Goal: Task Accomplishment & Management: Manage account settings

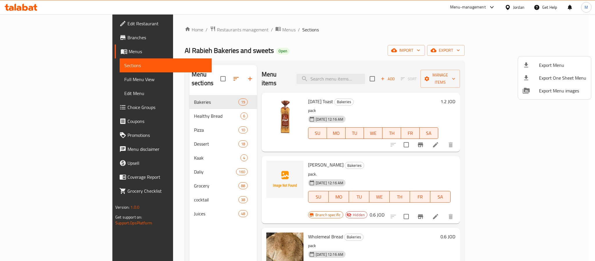
click at [282, 73] on div at bounding box center [297, 130] width 595 height 261
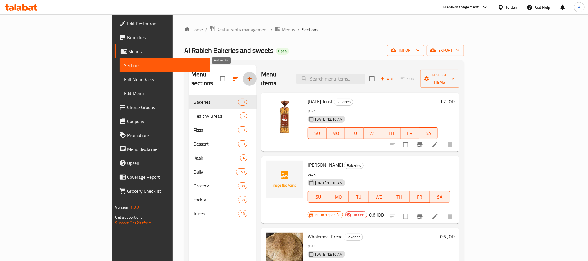
click at [246, 75] on icon "button" at bounding box center [249, 78] width 7 height 7
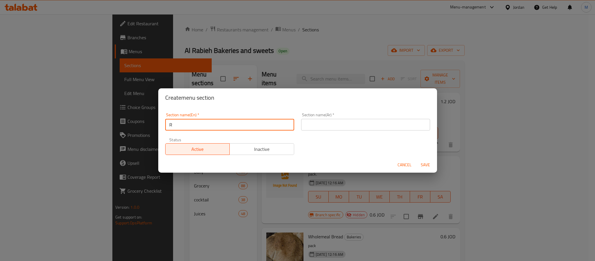
click at [206, 123] on input "R" at bounding box center [229, 125] width 129 height 12
paste input "aurant"
type input "Restaurant"
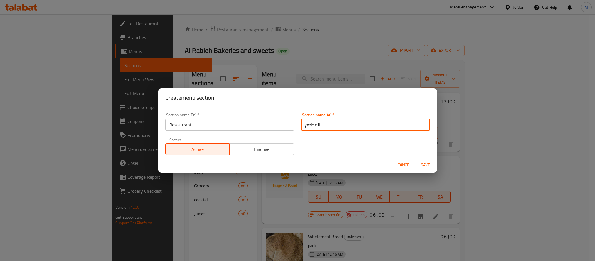
type input "المطعم"
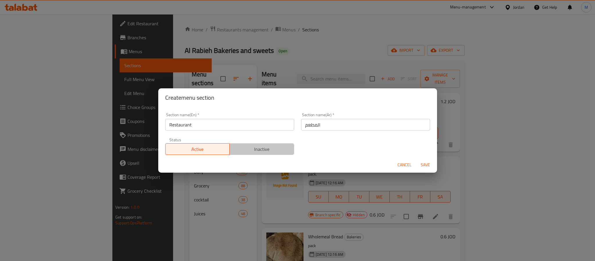
click at [286, 154] on button "Inactive" at bounding box center [261, 149] width 65 height 12
click at [424, 163] on span "Save" at bounding box center [425, 164] width 14 height 7
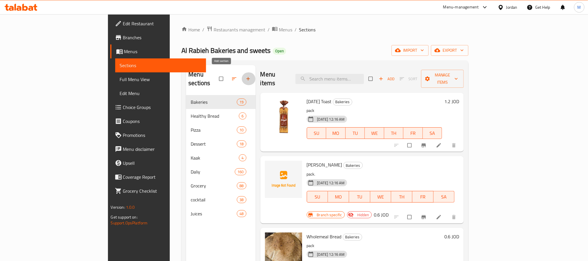
click at [242, 78] on button "button" at bounding box center [249, 78] width 14 height 13
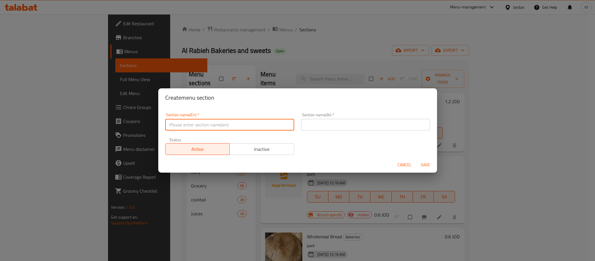
click at [248, 119] on input "text" at bounding box center [229, 125] width 129 height 12
type input "Restaurant"
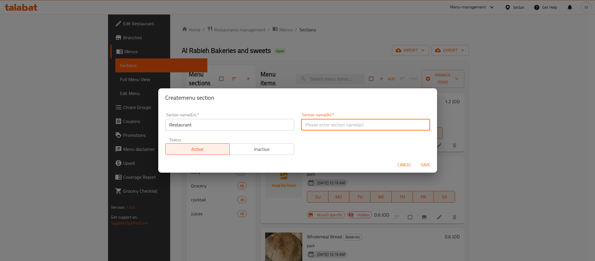
click at [333, 125] on input "text" at bounding box center [365, 125] width 129 height 12
type input "المطعم"
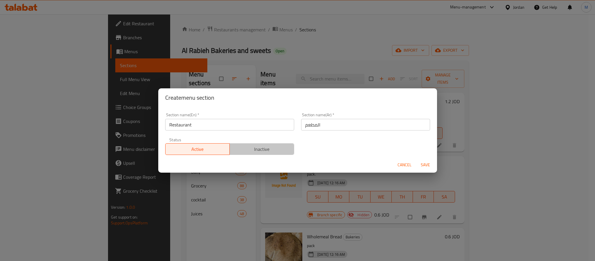
click at [271, 150] on span "Inactive" at bounding box center [262, 149] width 60 height 8
click at [429, 165] on span "Save" at bounding box center [425, 164] width 14 height 7
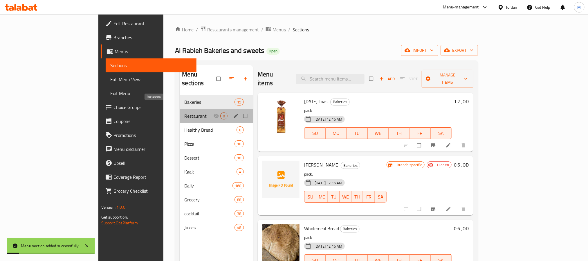
click at [184, 112] on span "Restaurant" at bounding box center [198, 115] width 29 height 7
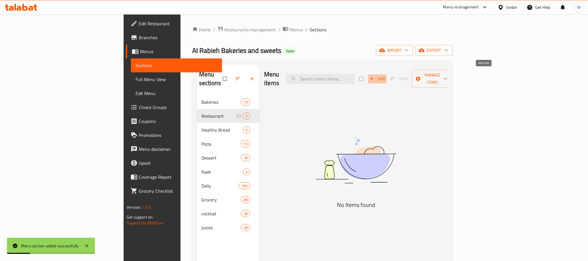
click at [385, 75] on span "Add" at bounding box center [377, 78] width 16 height 7
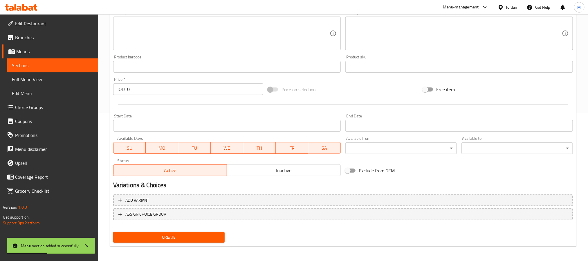
scroll to position [149, 0]
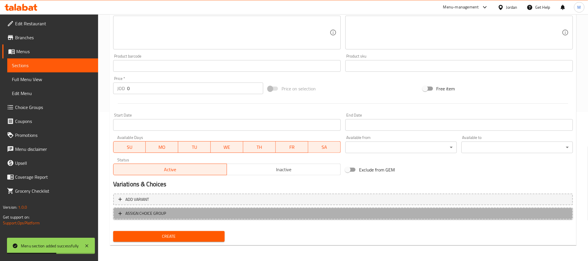
click at [228, 213] on span "ASSIGN CHOICE GROUP" at bounding box center [342, 213] width 449 height 7
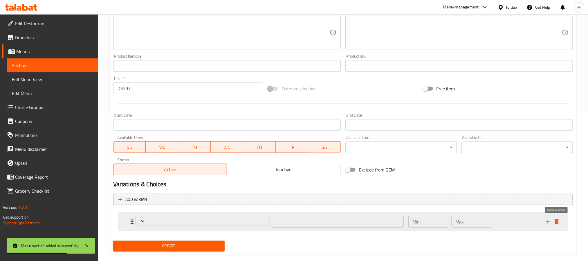
click at [555, 221] on icon "delete" at bounding box center [556, 221] width 7 height 7
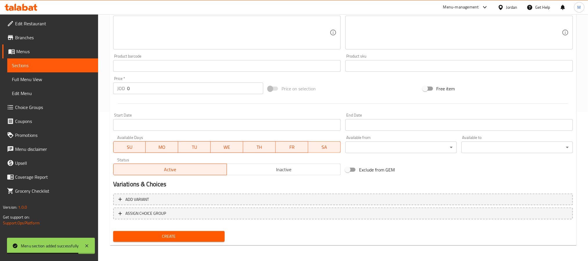
click at [30, 107] on span "Choice Groups" at bounding box center [54, 107] width 78 height 7
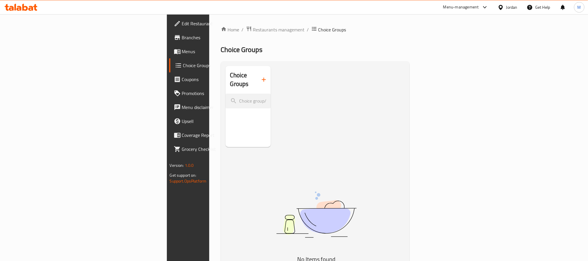
click at [260, 76] on icon "button" at bounding box center [263, 79] width 7 height 7
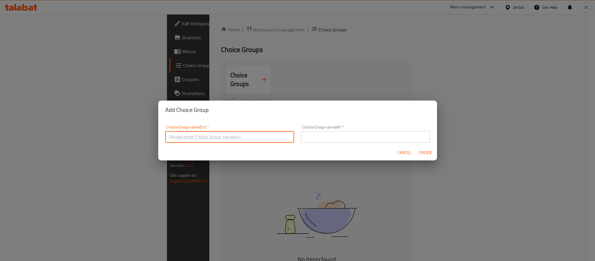
click at [207, 134] on input "text" at bounding box center [229, 137] width 129 height 12
type input "Your Choice Of Size:"
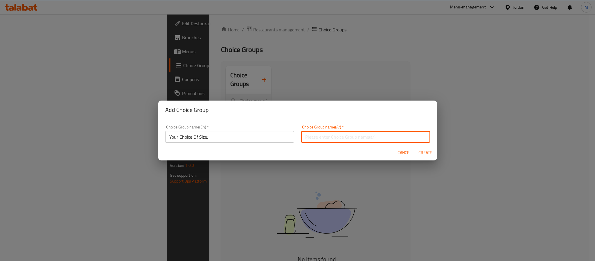
drag, startPoint x: 313, startPoint y: 140, endPoint x: 321, endPoint y: 143, distance: 9.3
click at [313, 140] on input "text" at bounding box center [365, 137] width 129 height 12
type input "إختيارك من الحجم:"
click at [423, 154] on span "Create" at bounding box center [425, 152] width 14 height 7
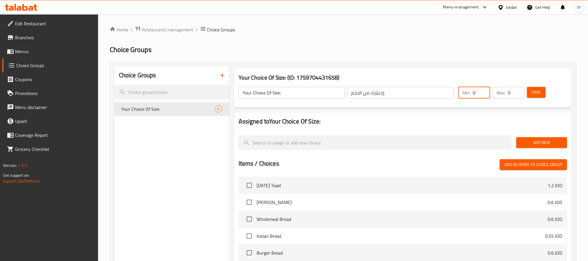
click at [479, 89] on input "0" at bounding box center [481, 93] width 17 height 12
type input "1"
click at [534, 143] on span "Add New" at bounding box center [542, 142] width 42 height 7
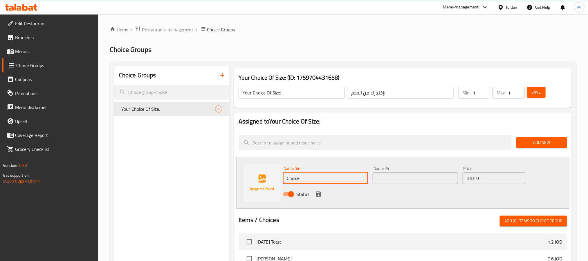
click at [313, 177] on input "Choice" at bounding box center [325, 178] width 85 height 12
type input "Small"
click at [401, 172] on input "text" at bounding box center [415, 178] width 85 height 12
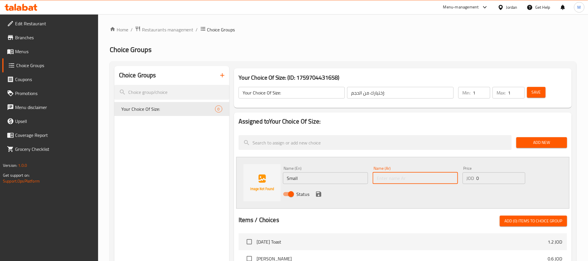
type input "صغير"
click at [489, 175] on input "0" at bounding box center [501, 178] width 49 height 12
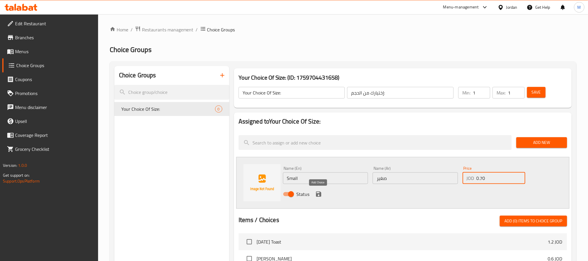
type input "0.70"
click at [316, 194] on icon "save" at bounding box center [318, 193] width 5 height 5
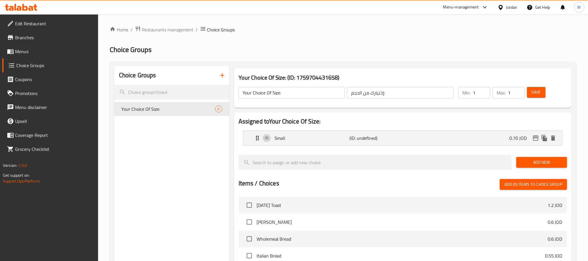
click at [535, 161] on span "Add New" at bounding box center [542, 161] width 42 height 7
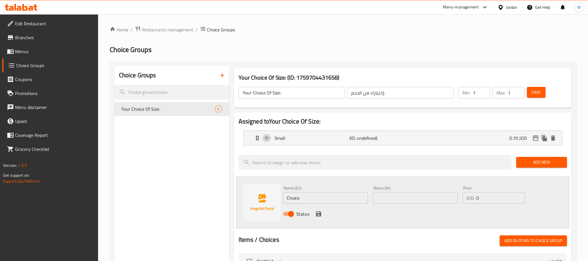
click at [315, 201] on input "Choice" at bounding box center [325, 198] width 85 height 12
type input "Medium"
click at [408, 197] on input "text" at bounding box center [415, 198] width 85 height 12
type input "وسط"
drag, startPoint x: 486, startPoint y: 196, endPoint x: 463, endPoint y: 195, distance: 22.7
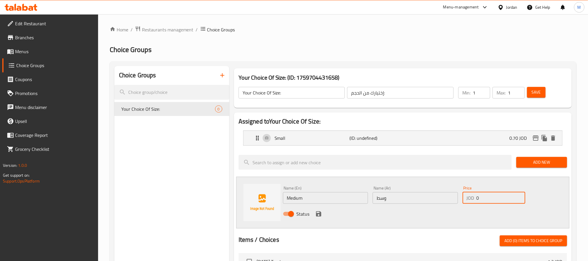
click at [463, 195] on div "JOD 0 Price" at bounding box center [494, 198] width 63 height 12
type input "1.10"
click at [318, 214] on icon "save" at bounding box center [318, 213] width 7 height 7
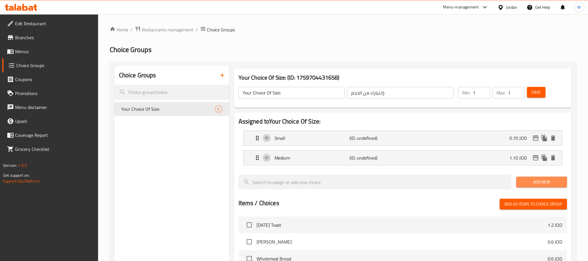
click at [539, 184] on span "Add New" at bounding box center [542, 181] width 42 height 7
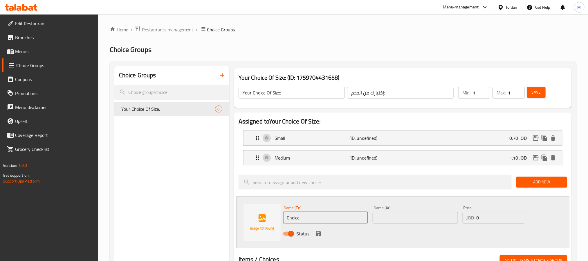
click at [352, 218] on input "Choice" at bounding box center [325, 218] width 85 height 12
type input "Large"
click at [382, 210] on div "Name (Ar) Name (Ar)" at bounding box center [415, 214] width 85 height 18
click at [387, 215] on input "text" at bounding box center [415, 218] width 85 height 12
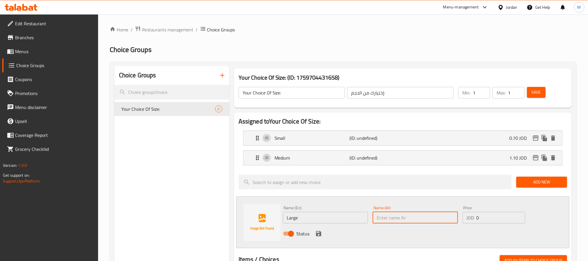
type input "كبير"
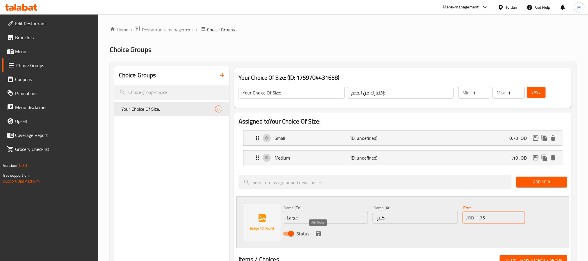
type input "1.75"
click at [320, 236] on icon "save" at bounding box center [318, 233] width 5 height 5
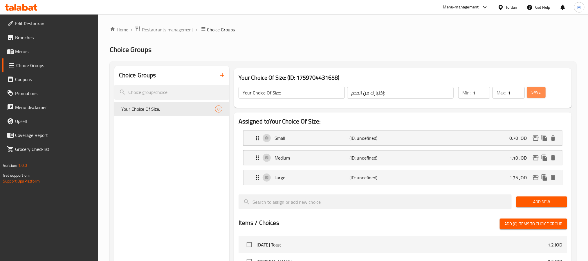
click at [529, 91] on button "Save" at bounding box center [536, 92] width 19 height 11
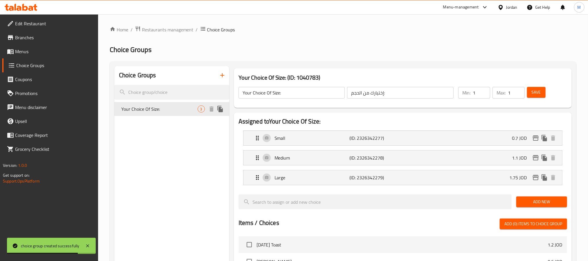
click at [220, 108] on icon "duplicate" at bounding box center [220, 109] width 6 height 6
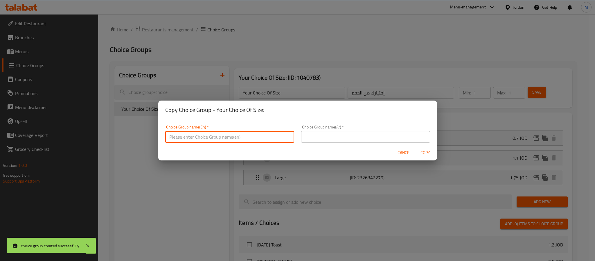
click at [187, 136] on input "text" at bounding box center [229, 137] width 129 height 12
type input "Your Choice Of Size:"
drag, startPoint x: 318, startPoint y: 138, endPoint x: 320, endPoint y: 141, distance: 4.2
click at [318, 138] on input "text" at bounding box center [365, 137] width 129 height 12
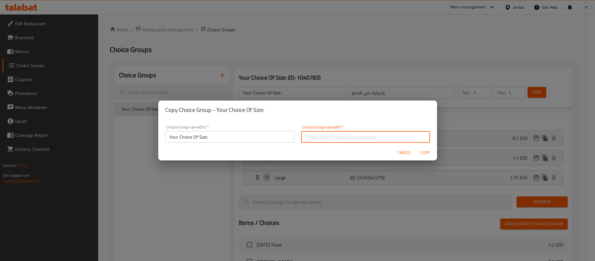
type input "إختيارك من الحجم:"
click at [428, 147] on button "Copy" at bounding box center [425, 152] width 19 height 11
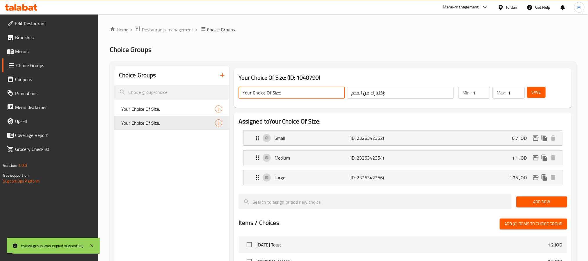
click at [313, 94] on input "Your Choice Of Size:" at bounding box center [292, 93] width 107 height 12
type input "Your Choice Of Size:"
click at [333, 140] on p "Small" at bounding box center [312, 137] width 75 height 7
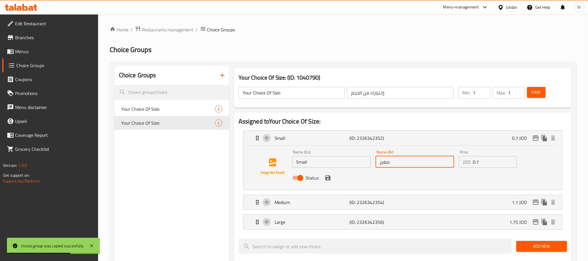
click at [414, 161] on input "صغير" at bounding box center [415, 162] width 79 height 12
paste input "بز عادي"
type input "خبز عادي"
click at [335, 159] on input "Small" at bounding box center [331, 162] width 79 height 12
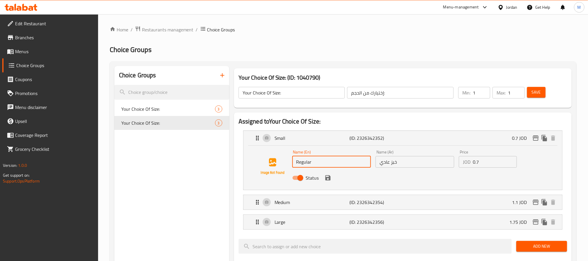
paste input "bread"
drag, startPoint x: 313, startPoint y: 163, endPoint x: 315, endPoint y: 161, distance: 3.1
click at [315, 161] on input "Regular bread" at bounding box center [331, 162] width 79 height 12
type input "Regular Bread"
click at [330, 178] on icon "save" at bounding box center [327, 177] width 7 height 7
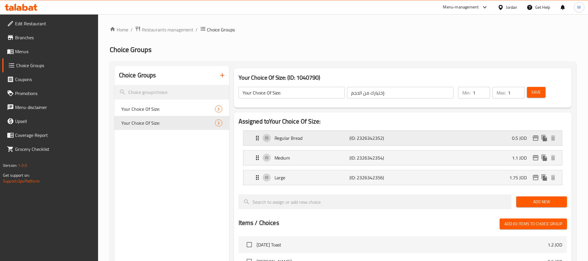
type input "0.5"
click at [417, 156] on div "Medium (ID: 2326342354) 1.1 JOD" at bounding box center [404, 157] width 301 height 15
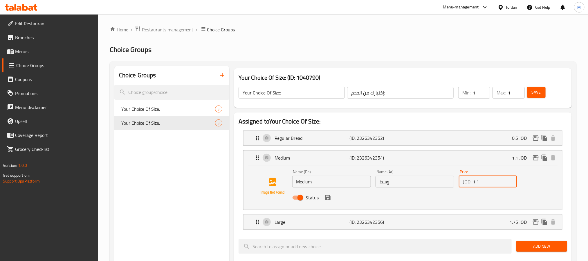
click at [491, 183] on input "1.1" at bounding box center [495, 182] width 44 height 12
type input "0.75"
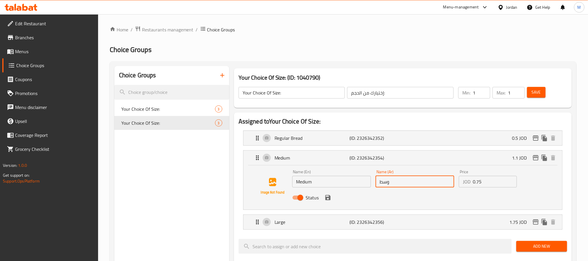
click at [408, 184] on input "وسط" at bounding box center [415, 182] width 79 height 12
paste input "شراك"
type input "شراك"
drag, startPoint x: 343, startPoint y: 183, endPoint x: 342, endPoint y: 187, distance: 4.4
click at [343, 183] on input "Medium" at bounding box center [331, 182] width 79 height 12
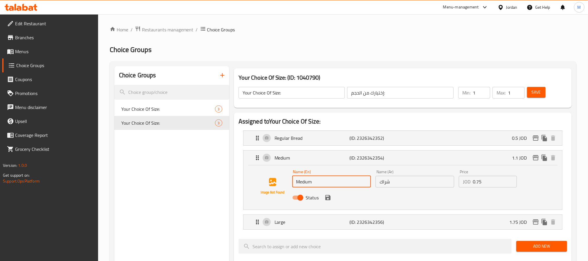
paste input "Shrak"
type input "Shrak"
click at [330, 201] on button "save" at bounding box center [328, 197] width 9 height 9
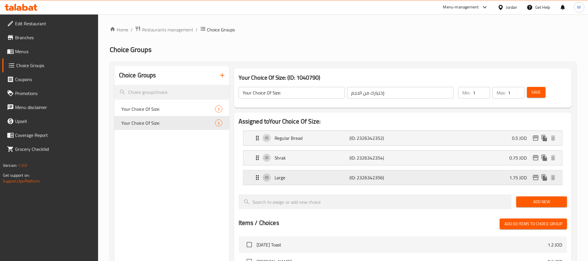
click at [394, 174] on p "(ID: 2326342356)" at bounding box center [374, 177] width 50 height 7
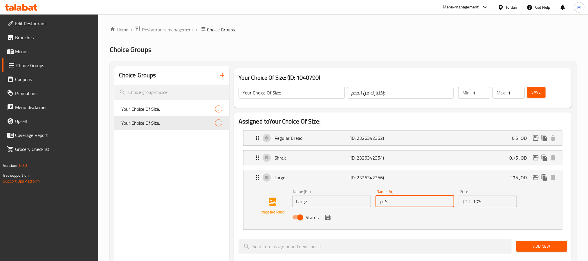
click at [403, 202] on input "كبير" at bounding box center [415, 201] width 79 height 12
paste input "خبز كعك"
type input "خبز كعك"
click at [324, 203] on input "Large" at bounding box center [331, 201] width 79 height 12
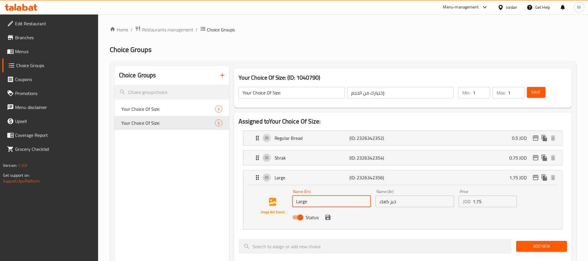
paste input "bread"
drag, startPoint x: 297, startPoint y: 201, endPoint x: 320, endPoint y: 214, distance: 26.4
click at [297, 201] on input "Bread" at bounding box center [331, 201] width 79 height 12
type input "Kaak Bread"
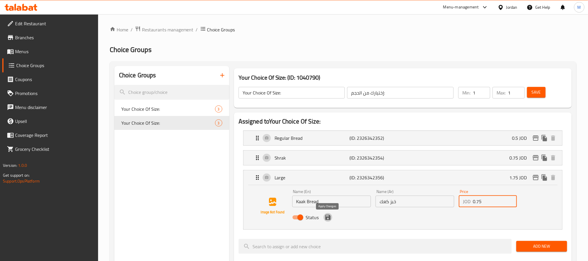
click at [330, 219] on icon "save" at bounding box center [327, 217] width 7 height 7
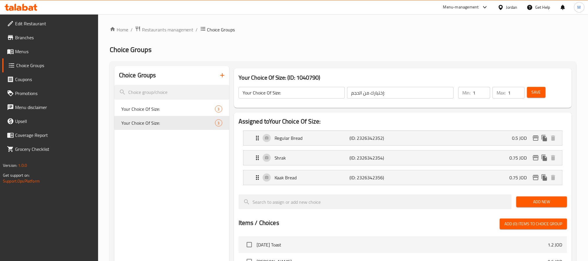
type input "0.75"
click at [533, 93] on span "Save" at bounding box center [536, 92] width 9 height 7
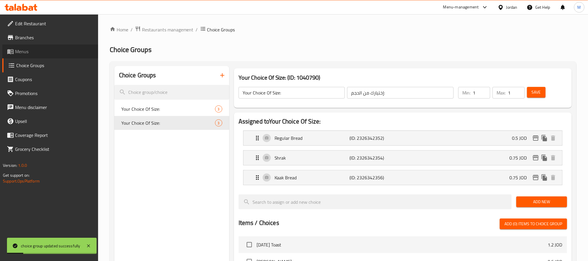
click at [51, 54] on span "Menus" at bounding box center [54, 51] width 78 height 7
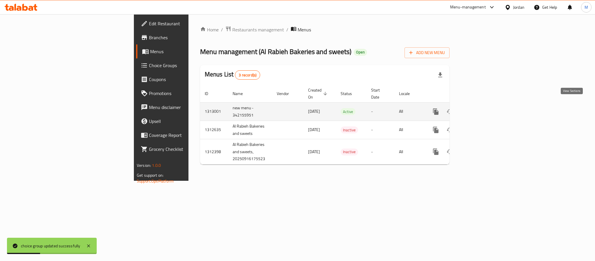
click at [484, 110] on link "enhanced table" at bounding box center [477, 111] width 14 height 14
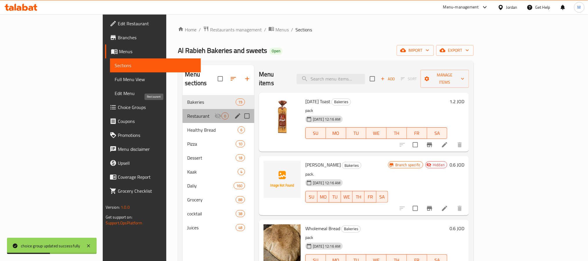
click at [187, 112] on span "Restaurant" at bounding box center [200, 115] width 27 height 7
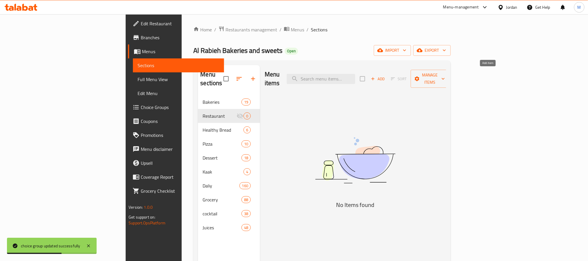
click at [386, 75] on span "Add" at bounding box center [378, 78] width 16 height 7
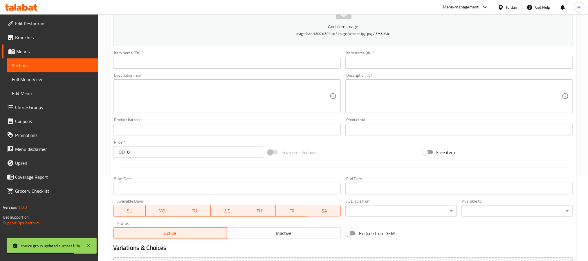
scroll to position [149, 0]
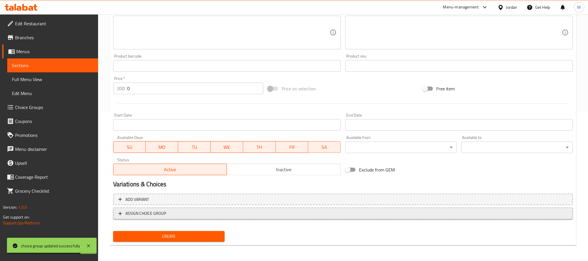
click at [306, 215] on span "ASSIGN CHOICE GROUP" at bounding box center [342, 213] width 449 height 7
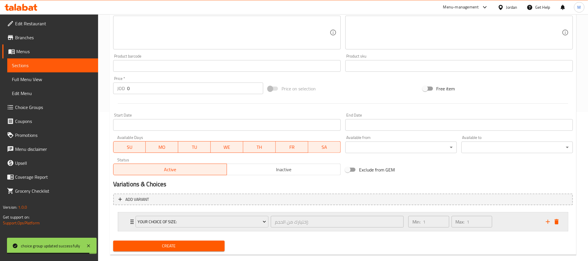
click at [504, 218] on div "Min: 1 ​ Max: 1 ​" at bounding box center [474, 221] width 138 height 19
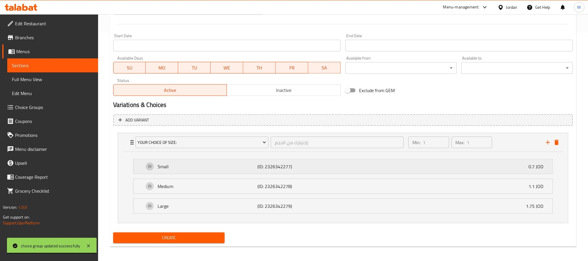
scroll to position [231, 0]
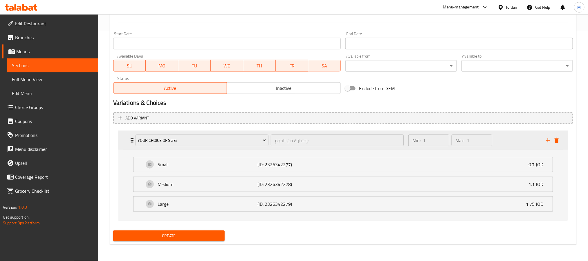
click at [512, 138] on div "Min: 1 ​ Max: 1 ​" at bounding box center [474, 140] width 138 height 19
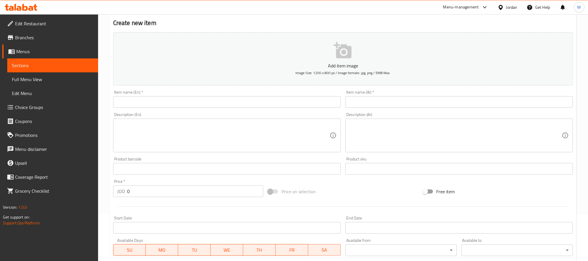
scroll to position [0, 0]
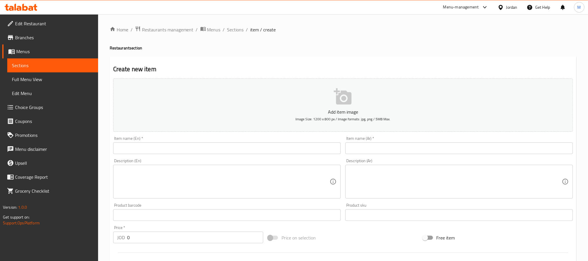
click at [377, 149] on input "text" at bounding box center [459, 148] width 228 height 12
paste input "حمص"
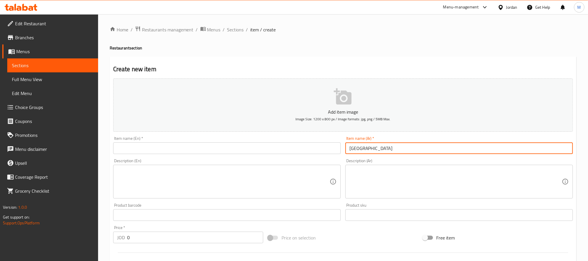
type input "حمص"
click at [189, 142] on div "Item name (En)   * Item name (En) *" at bounding box center [227, 145] width 228 height 18
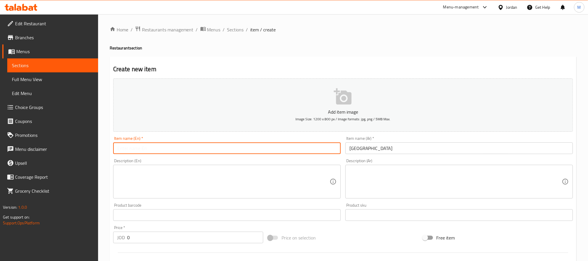
click at [189, 145] on input "text" at bounding box center [227, 148] width 228 height 12
paste input "Hummus"
type input "Hummus"
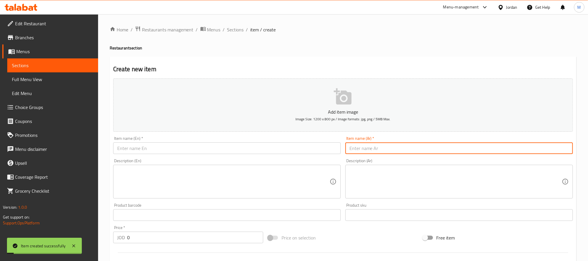
drag, startPoint x: 389, startPoint y: 152, endPoint x: 387, endPoint y: 111, distance: 40.1
click at [389, 152] on input "text" at bounding box center [459, 148] width 228 height 12
paste input "متبل"
type input "متبل"
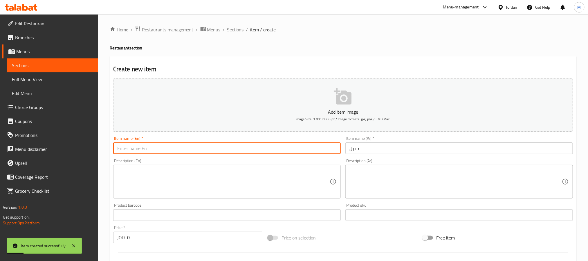
click at [197, 143] on input "text" at bounding box center [227, 148] width 228 height 12
paste input "Mutabbal"
type input "Mutabbal"
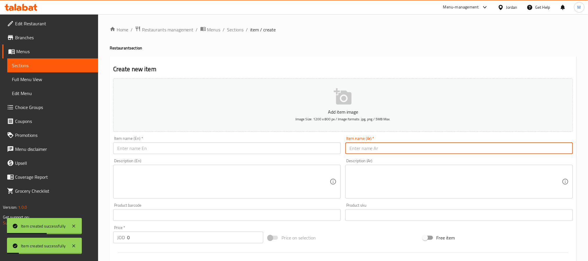
click at [383, 147] on input "text" at bounding box center [459, 148] width 228 height 12
paste input "فول"
type input "فول"
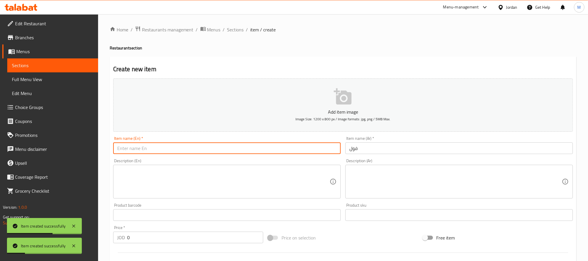
click at [276, 150] on input "text" at bounding box center [227, 148] width 228 height 12
type input "Foul"
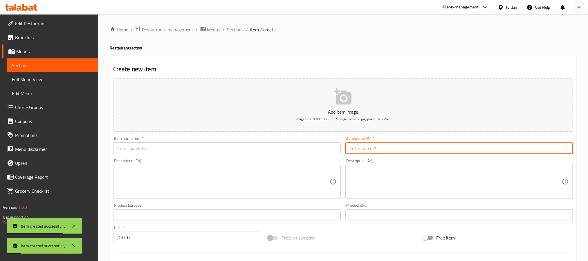
click at [367, 153] on input "text" at bounding box center [459, 148] width 228 height 12
paste input "قدسيه"
type input "قدسيه"
click at [223, 141] on div "Item name (En)   * Item name (En) *" at bounding box center [227, 145] width 228 height 18
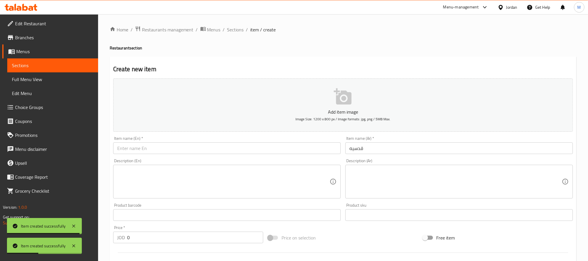
click at [214, 151] on input "text" at bounding box center [227, 148] width 228 height 12
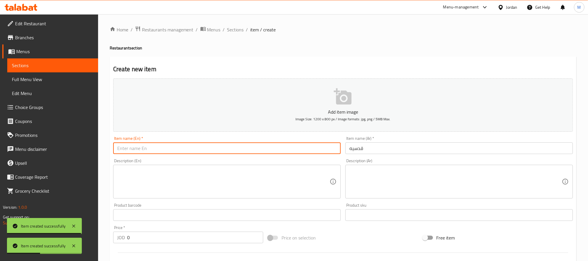
paste input "Qudsiyah"
type input "Qudsiyah"
click at [375, 147] on input "text" at bounding box center [459, 148] width 228 height 12
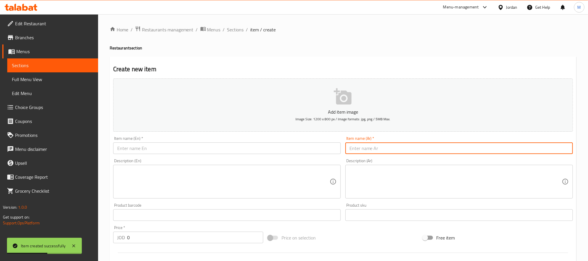
paste input "2 حبة فلافل"
click at [362, 151] on input "2 حبة فلافل" at bounding box center [459, 148] width 228 height 12
click at [363, 151] on input "2 حبة فلافل" at bounding box center [459, 148] width 228 height 12
paste input "text"
type input "2 حبة فلافل"
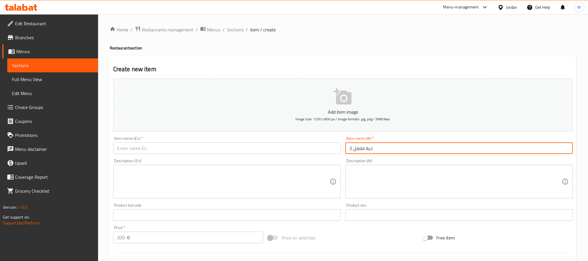
click at [167, 148] on input "text" at bounding box center [227, 148] width 228 height 12
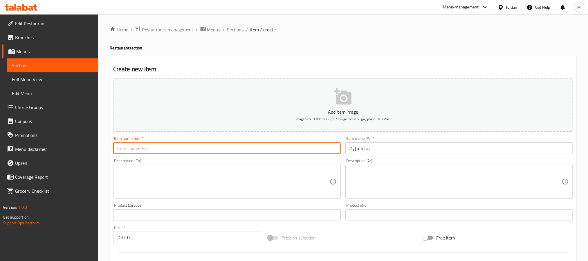
paste input "2 falafel balls"
click at [138, 149] on input "2 falafel balls" at bounding box center [227, 148] width 228 height 12
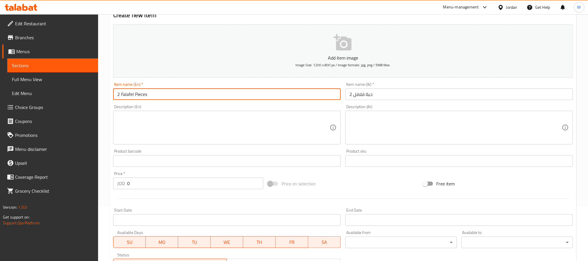
scroll to position [159, 0]
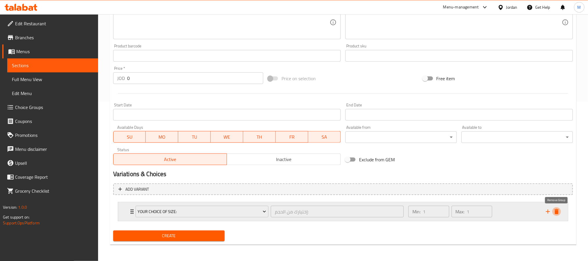
click at [558, 213] on icon "delete" at bounding box center [556, 211] width 7 height 7
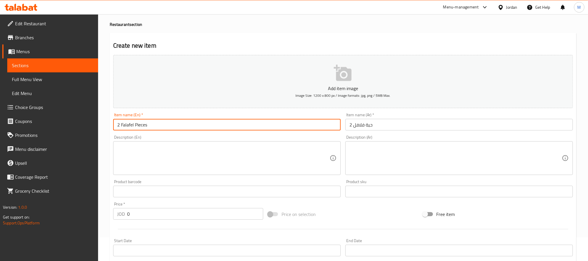
scroll to position [18, 0]
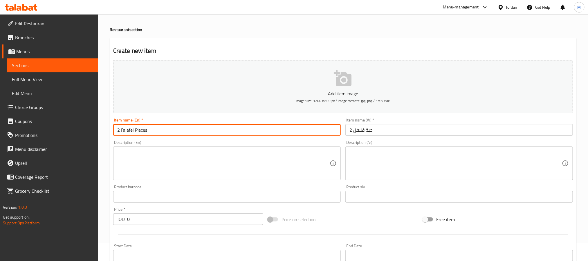
click at [180, 131] on input "2 Falafel Pieces" at bounding box center [227, 130] width 228 height 12
type input "2 Falafel Pieces"
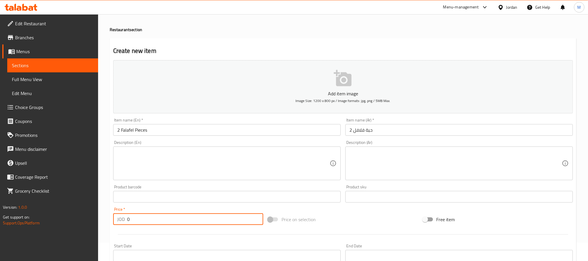
click at [192, 218] on input "0" at bounding box center [195, 219] width 136 height 12
paste input ".1"
type input "0.1"
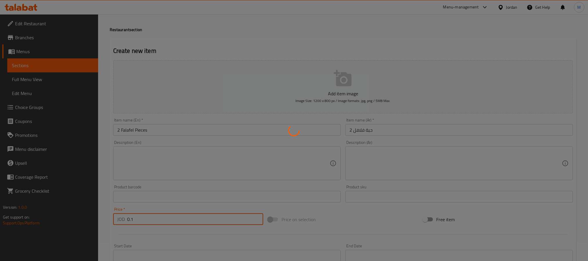
type input "0"
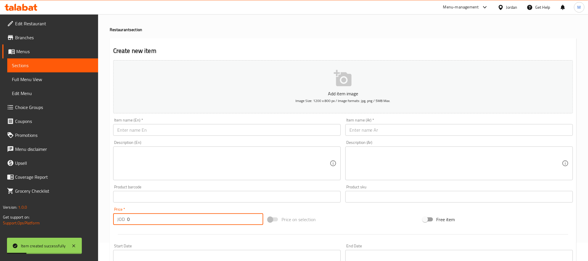
click at [358, 125] on input "text" at bounding box center [459, 130] width 228 height 12
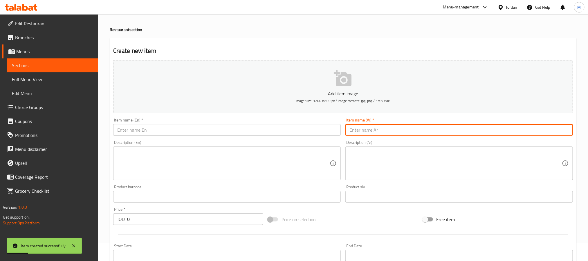
paste input "ساندويش فلافل"
type input "ساندويش فلافل"
click at [165, 127] on input "text" at bounding box center [227, 130] width 228 height 12
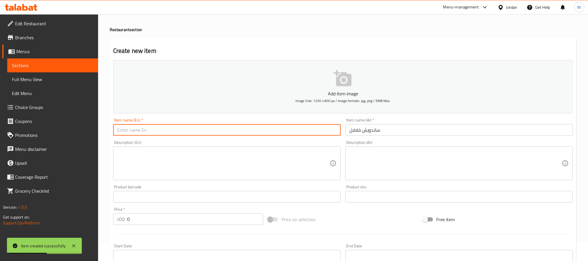
paste input "falafel sandwich"
type input "Falafel Sandwich"
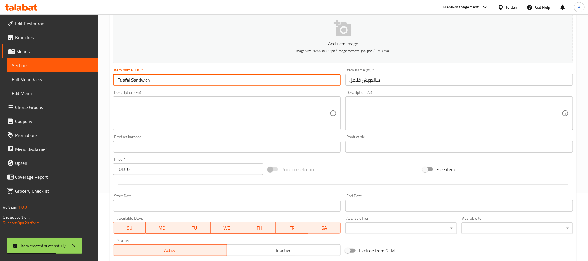
scroll to position [149, 0]
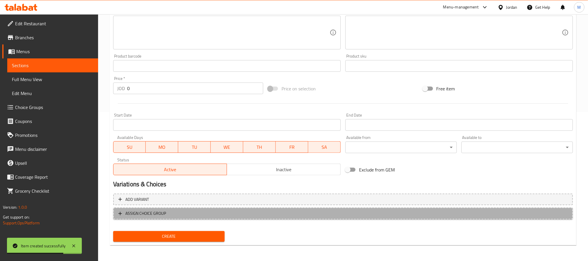
click at [165, 216] on span "ASSIGN CHOICE GROUP" at bounding box center [145, 213] width 41 height 7
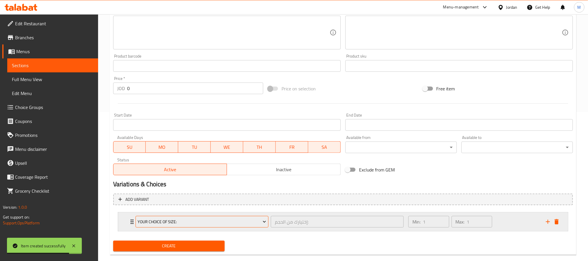
click at [176, 220] on span "Your Choice Of Size:" at bounding box center [202, 221] width 129 height 7
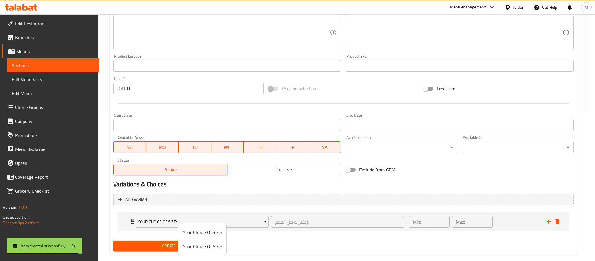
click at [206, 250] on span "Your Choice Of Size:" at bounding box center [202, 246] width 39 height 7
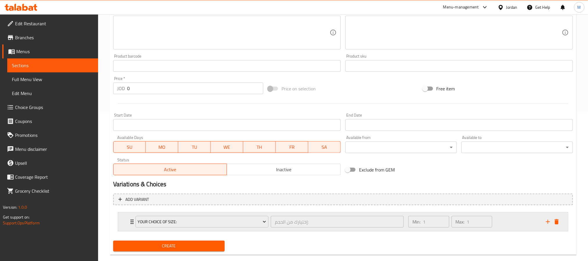
click at [522, 220] on div "Min: 1 ​ Max: 1 ​" at bounding box center [474, 221] width 138 height 19
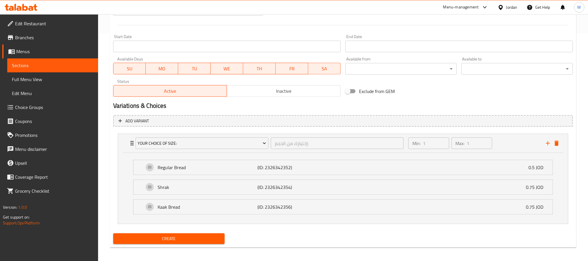
scroll to position [231, 0]
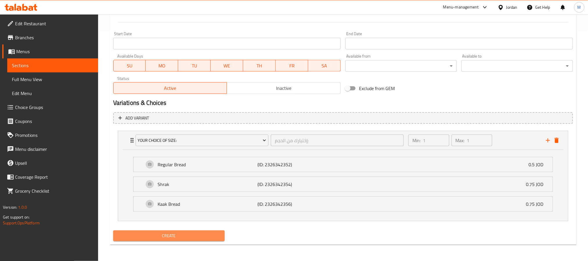
click at [221, 238] on button "Create" at bounding box center [168, 235] width 111 height 11
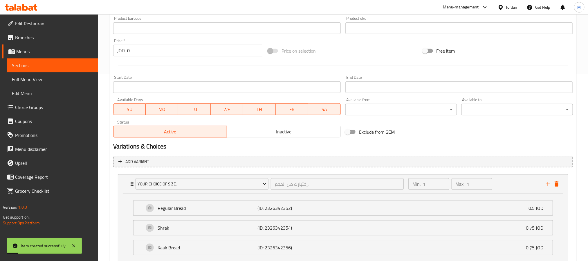
scroll to position [187, 0]
click at [558, 185] on icon "delete" at bounding box center [557, 182] width 4 height 5
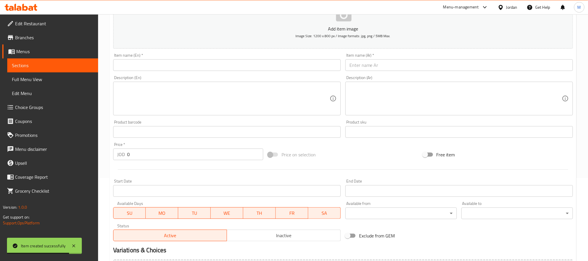
scroll to position [0, 0]
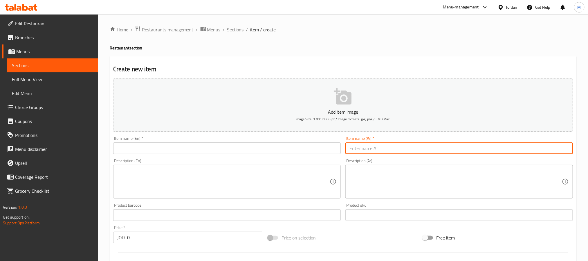
click at [367, 152] on input "text" at bounding box center [459, 148] width 228 height 12
paste input "علبة بطاطا"
type input "علبة بطاطا"
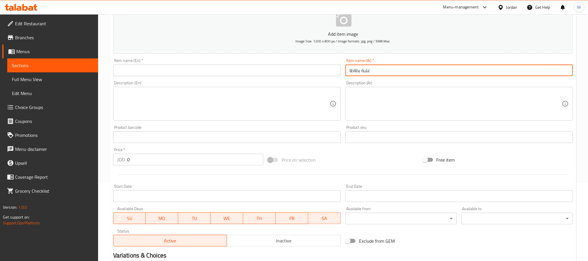
scroll to position [87, 0]
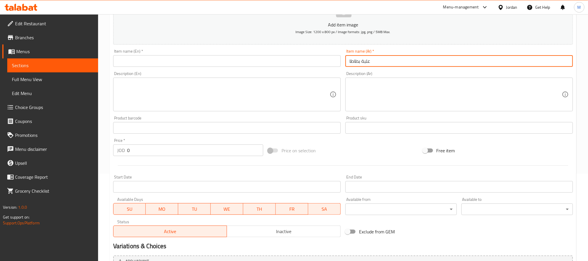
click at [201, 151] on input "0" at bounding box center [195, 150] width 136 height 12
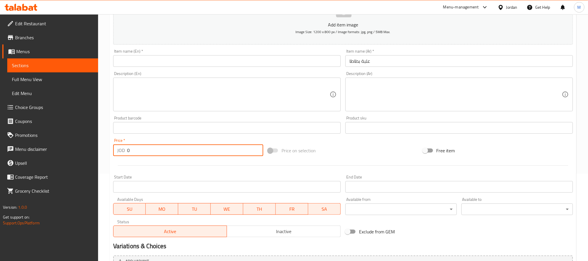
paste input "1.2"
type input "1.2"
click at [383, 62] on input "علبة بطاطا" at bounding box center [459, 61] width 228 height 12
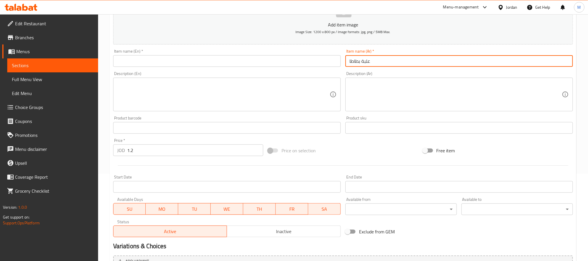
click at [143, 60] on input "text" at bounding box center [227, 61] width 228 height 12
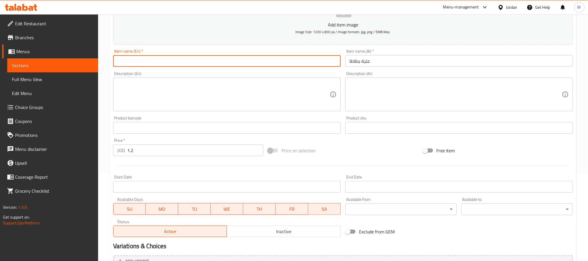
paste input "potatoes"
type input "Potatoes Box"
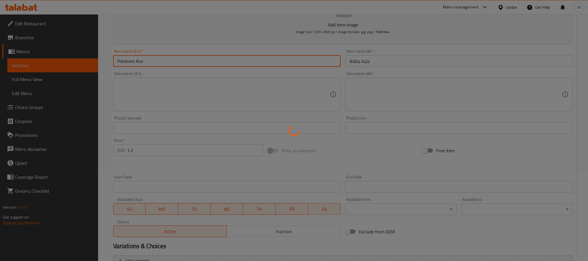
type input "0"
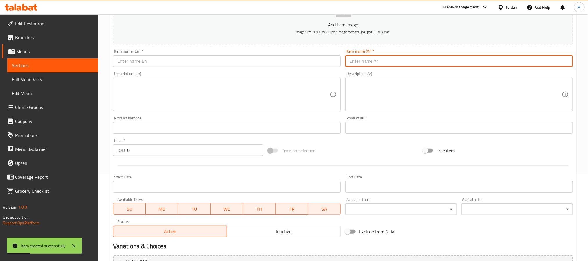
click at [363, 58] on input "text" at bounding box center [459, 61] width 228 height 12
paste input "فته بالمكسرات كبير"
type input "فته بالمكسرات كبير"
click at [214, 155] on input "0" at bounding box center [195, 150] width 136 height 12
paste input "1.95"
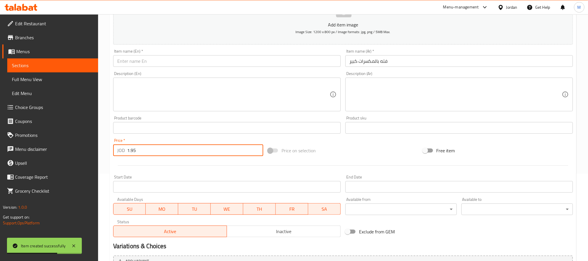
type input "1.95"
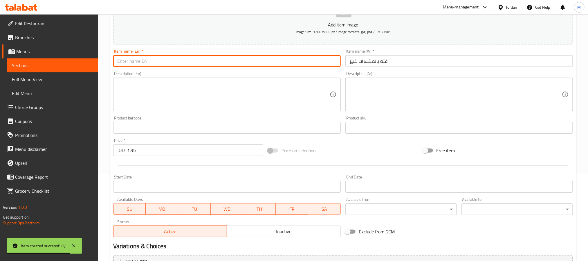
click at [131, 61] on input "text" at bounding box center [227, 61] width 228 height 12
paste input "large nut-filled fatteh"
click at [142, 64] on input "large nut-filled fatteh" at bounding box center [227, 61] width 228 height 12
type input "Large Nuts Fatteh"
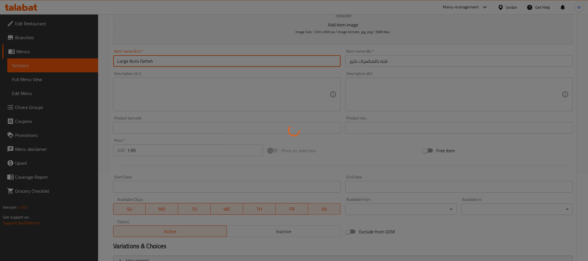
type input "0"
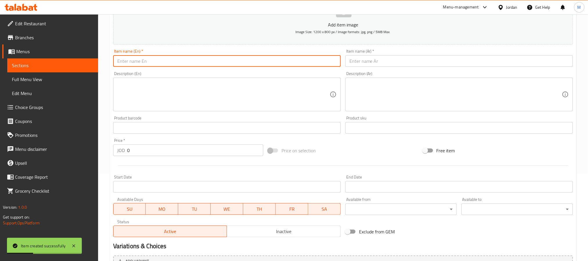
click at [367, 62] on input "text" at bounding box center [459, 61] width 228 height 12
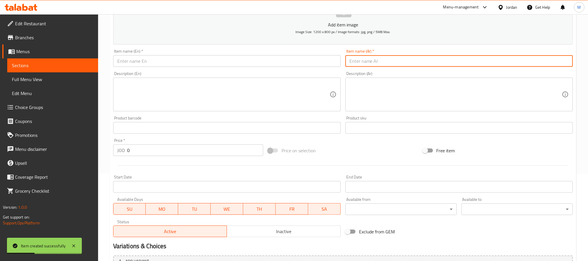
paste input "1 حبة فلافل محشية"
type input "1 حبة فلافل محشية"
click at [152, 64] on input "text" at bounding box center [227, 61] width 228 height 12
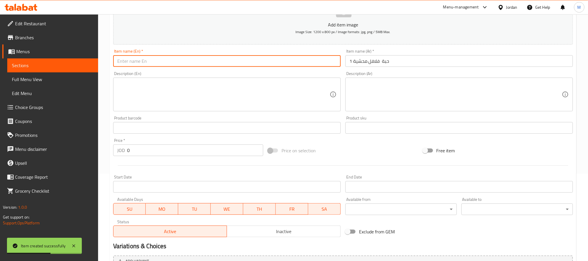
paste input "1 stuffed falafel"
click at [121, 65] on input "1 stuffed falafel" at bounding box center [227, 61] width 228 height 12
type input "1 Stuffed Falafel Piece"
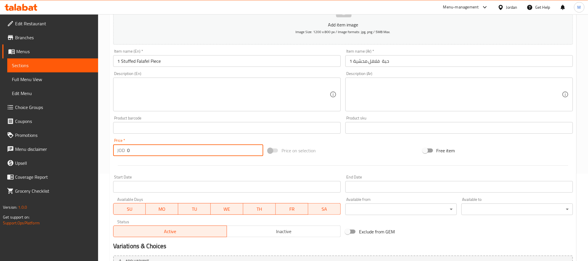
click at [172, 151] on input "0" at bounding box center [195, 150] width 136 height 12
paste input ".2"
type input "0.2"
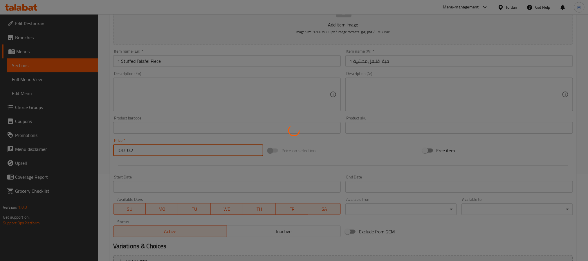
type input "0"
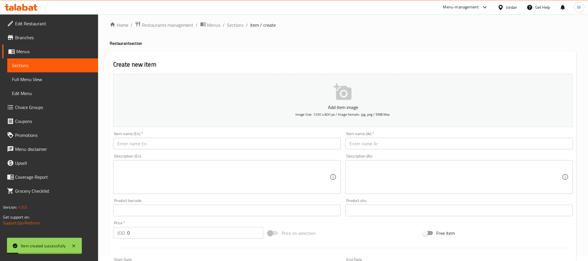
scroll to position [0, 0]
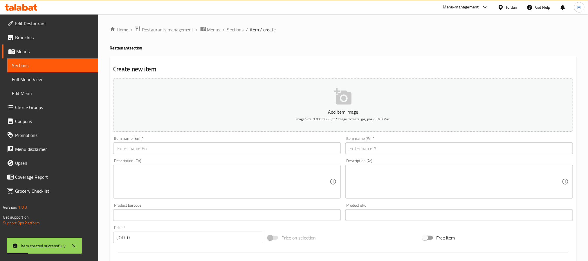
click at [363, 155] on div "Item name (Ar)   * Item name (Ar) *" at bounding box center [459, 145] width 232 height 22
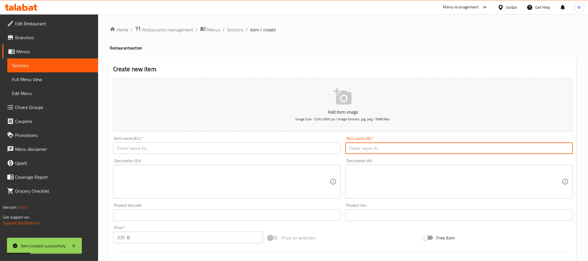
click at [365, 151] on input "text" at bounding box center [459, 148] width 228 height 12
paste input "ساندويش بطاطا"
type input "ساندويش بطاطا"
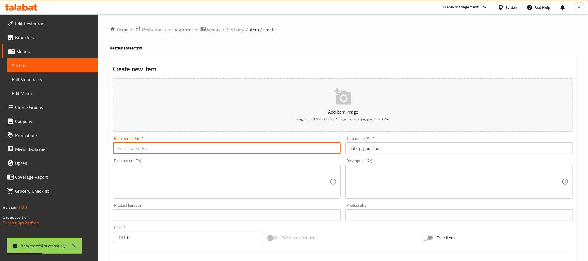
click at [149, 147] on input "text" at bounding box center [227, 148] width 228 height 12
paste input "potato sandwich"
drag, startPoint x: 119, startPoint y: 150, endPoint x: 82, endPoint y: 150, distance: 36.6
click at [82, 150] on div "Edit Restaurant Branches Menus Sections Full Menu View Edit Menu Choice Groups …" at bounding box center [294, 212] width 588 height 396
type input "Potato Sandwich"
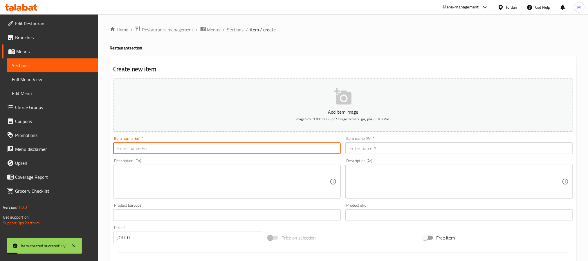
click at [231, 30] on span "Sections" at bounding box center [235, 29] width 17 height 7
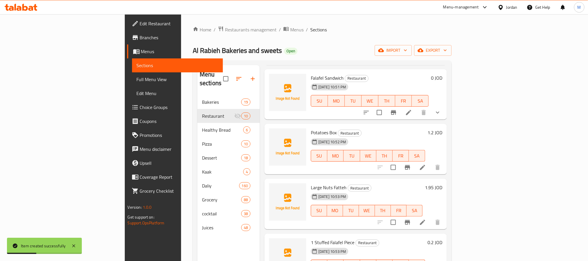
scroll to position [301, 0]
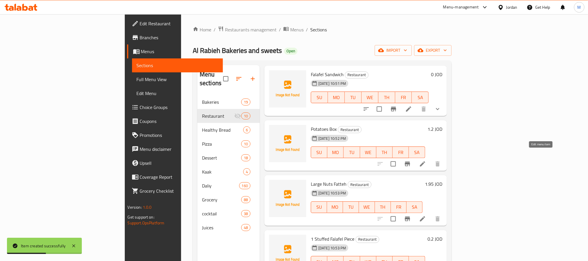
click at [425, 161] on icon at bounding box center [422, 163] width 5 height 5
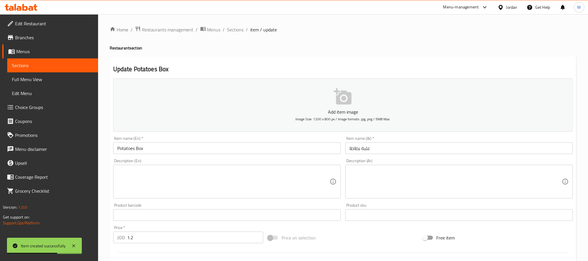
click at [135, 148] on input "Potatoes Box" at bounding box center [227, 148] width 228 height 12
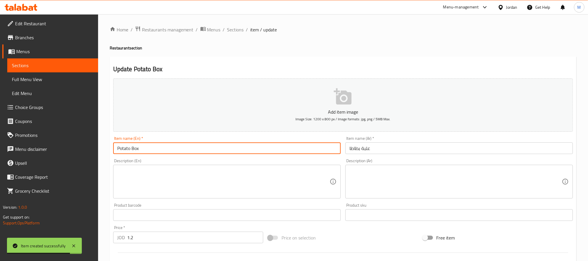
type input "Potato Box"
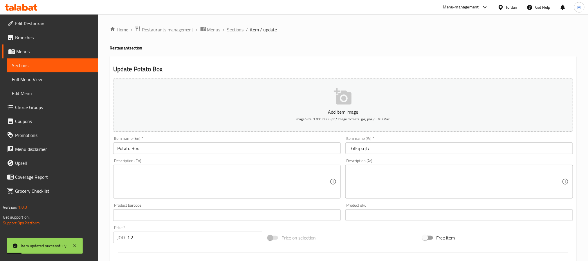
click at [236, 26] on span "Sections" at bounding box center [235, 29] width 17 height 7
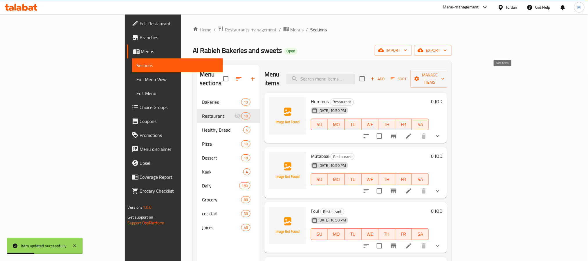
click at [407, 75] on span "Sort" at bounding box center [399, 78] width 16 height 7
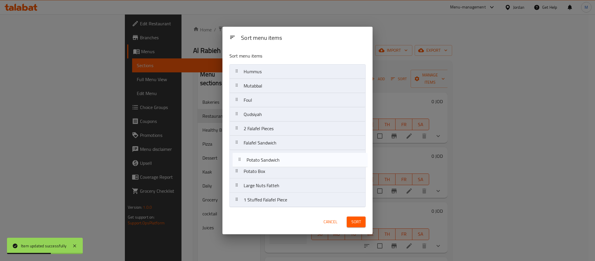
drag, startPoint x: 275, startPoint y: 203, endPoint x: 278, endPoint y: 161, distance: 42.2
click at [278, 161] on nav "Hummus Mutabbal Foul Qudsiyah 2 Falafel Pieces Falafel Sandwich Potato Box Larg…" at bounding box center [297, 135] width 136 height 143
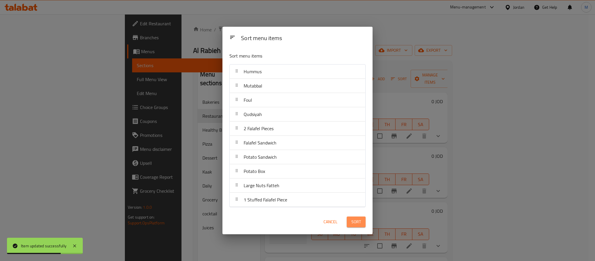
click at [356, 220] on span "Sort" at bounding box center [356, 221] width 10 height 7
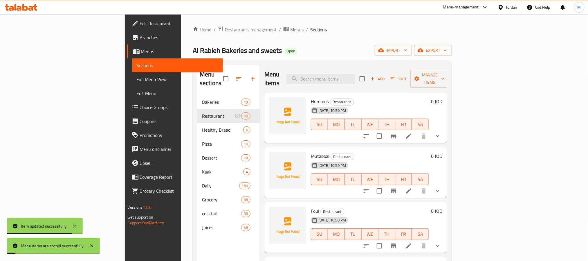
click at [309, 22] on div "Home / Restaurants management / Menus / Sections Al Rabieh Bakeries and sweets …" at bounding box center [322, 178] width 282 height 328
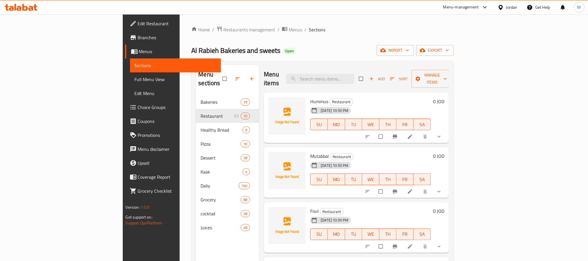
click at [138, 104] on span "Choice Groups" at bounding box center [177, 107] width 78 height 7
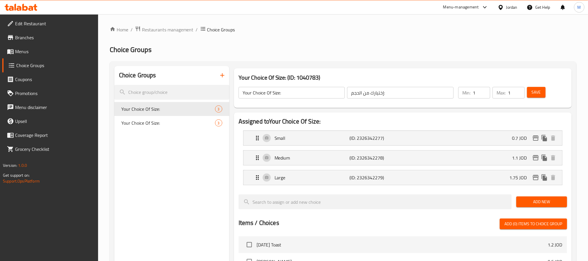
click at [221, 74] on div at bounding box center [294, 130] width 588 height 261
click at [221, 77] on icon "button" at bounding box center [222, 75] width 7 height 7
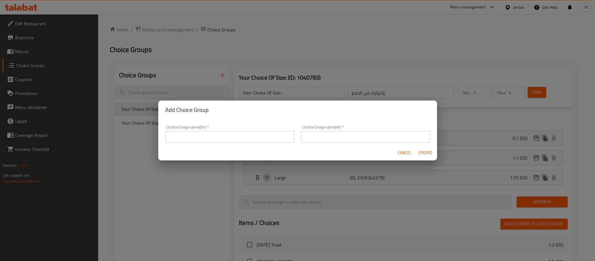
drag, startPoint x: 175, startPoint y: 136, endPoint x: 201, endPoint y: 148, distance: 29.2
click at [175, 136] on input "text" at bounding box center [229, 137] width 129 height 12
type input "Your Choice Of Size:"
click at [326, 136] on input "text" at bounding box center [365, 137] width 129 height 12
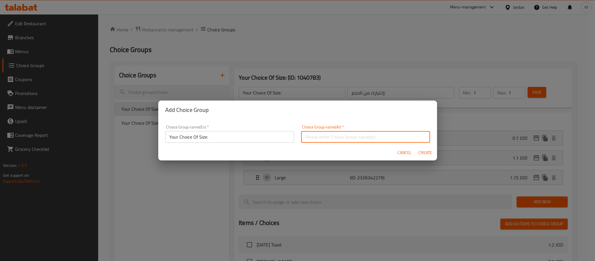
type input "إختيارك من الحجم:"
click at [425, 154] on span "Create" at bounding box center [425, 152] width 14 height 7
type input "Your Choice Of Size:"
type input "0"
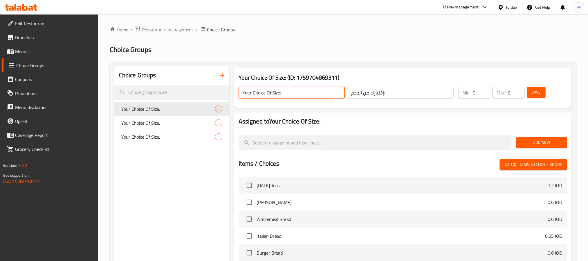
click at [300, 93] on input "Your Choice Of Size:" at bounding box center [292, 93] width 107 height 12
type input "Your Choice Of Size:"
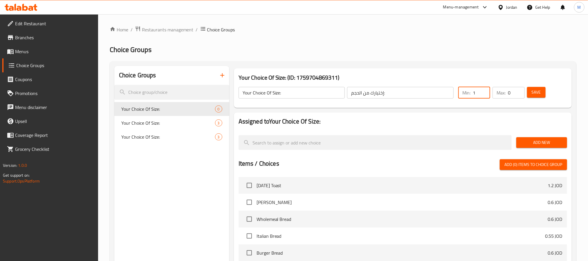
type input "1"
click at [538, 141] on span "Add New" at bounding box center [542, 142] width 42 height 7
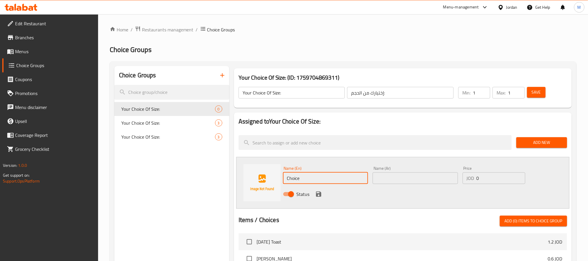
click at [329, 176] on input "Choice" at bounding box center [325, 178] width 85 height 12
type input "Small"
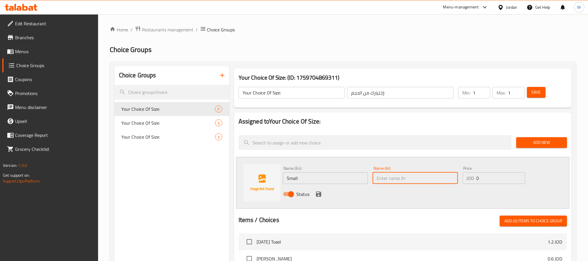
click at [385, 177] on input "text" at bounding box center [415, 178] width 85 height 12
type input "صغير"
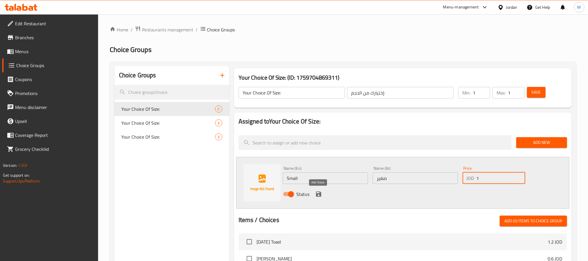
type input "1"
click at [321, 194] on icon "save" at bounding box center [318, 193] width 7 height 7
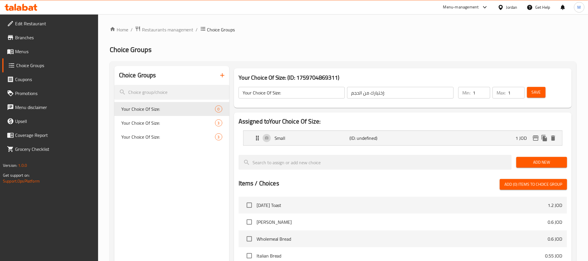
click at [536, 159] on span "Add New" at bounding box center [542, 161] width 42 height 7
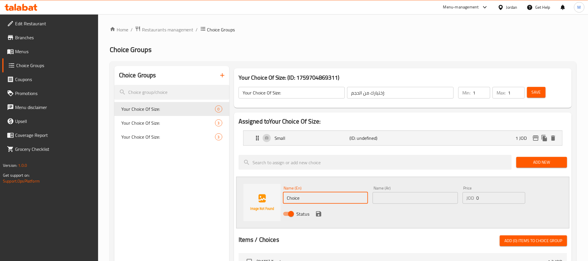
click at [333, 200] on input "Choice" at bounding box center [325, 198] width 85 height 12
type input "Large"
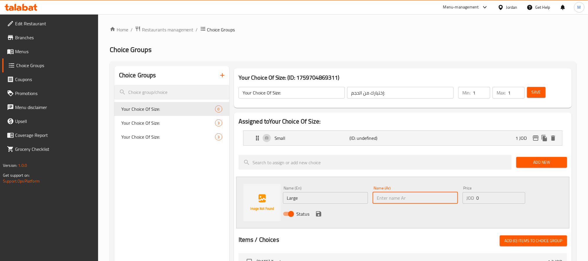
type input "كبير"
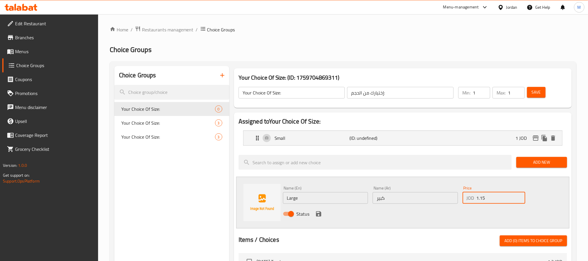
type input "1.15"
click at [318, 212] on icon "save" at bounding box center [318, 213] width 7 height 7
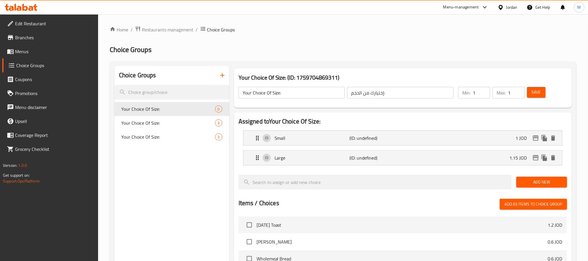
click at [541, 91] on span "Save" at bounding box center [536, 92] width 9 height 7
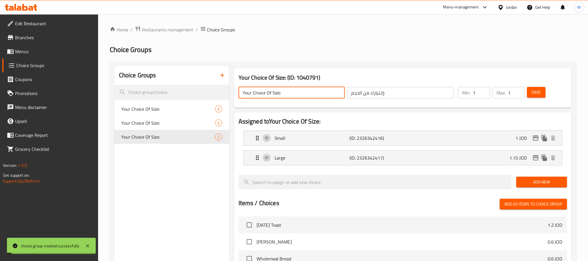
click at [299, 90] on input "Your Choice Of Size:" at bounding box center [292, 93] width 107 height 12
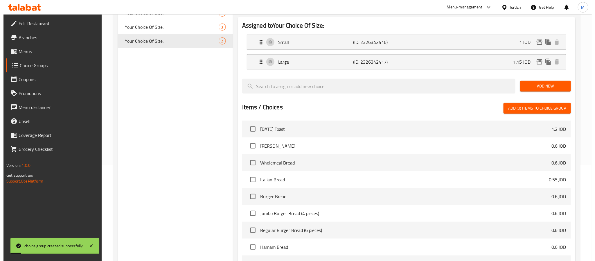
scroll to position [174, 0]
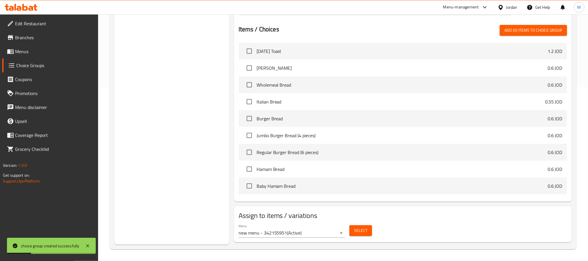
click at [365, 232] on span "Select" at bounding box center [360, 230] width 13 height 7
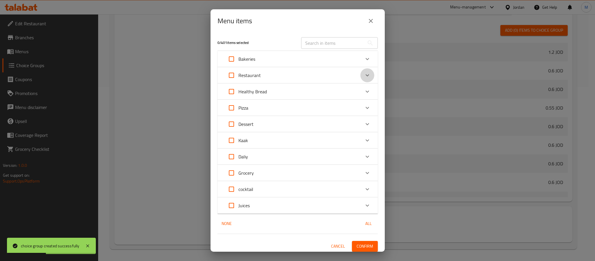
click at [364, 73] on div "Expand" at bounding box center [367, 75] width 14 height 14
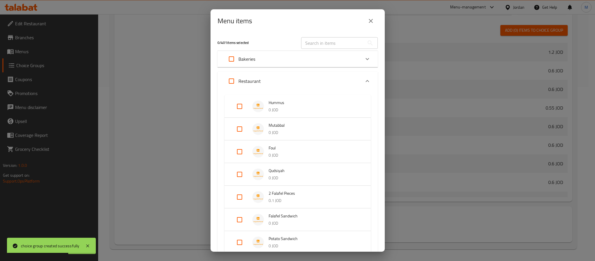
click at [238, 219] on input "Expand" at bounding box center [239, 219] width 14 height 14
checkbox input "true"
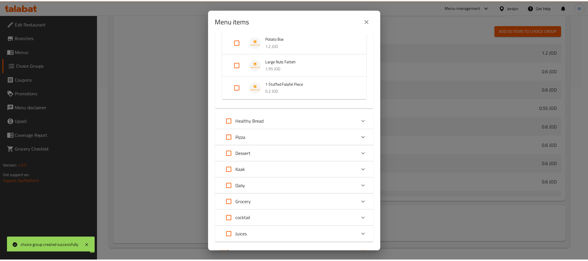
scroll to position [263, 0]
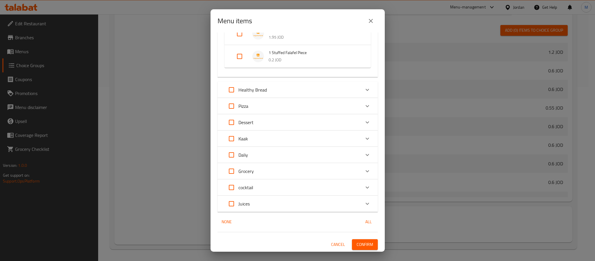
click at [360, 242] on span "Confirm" at bounding box center [364, 244] width 17 height 7
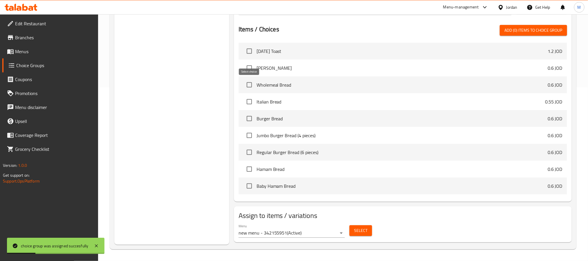
scroll to position [0, 0]
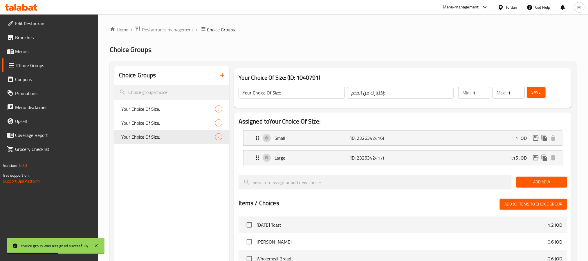
click at [227, 76] on button "button" at bounding box center [222, 75] width 14 height 14
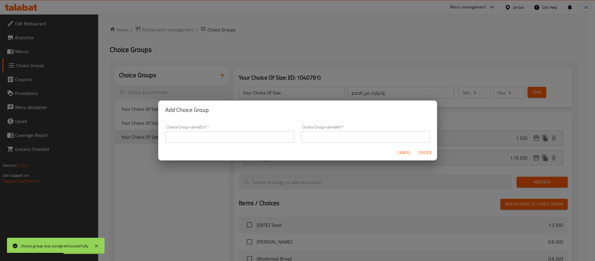
click at [219, 137] on input "text" at bounding box center [229, 137] width 129 height 12
type input "Your Choice Of:"
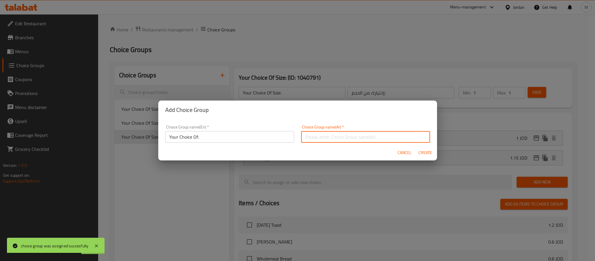
click at [318, 138] on input "text" at bounding box center [365, 137] width 129 height 12
type input "إختيارك من:"
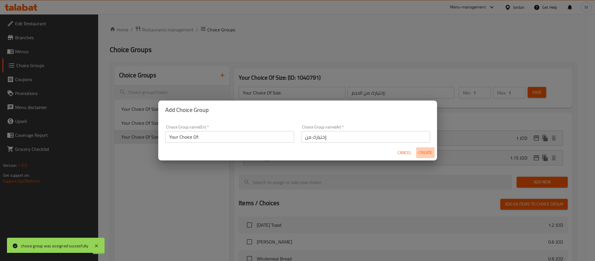
click at [431, 152] on span "Create" at bounding box center [425, 152] width 14 height 7
type input "Your Choice Of:"
type input "إختيارك من:"
type input "0"
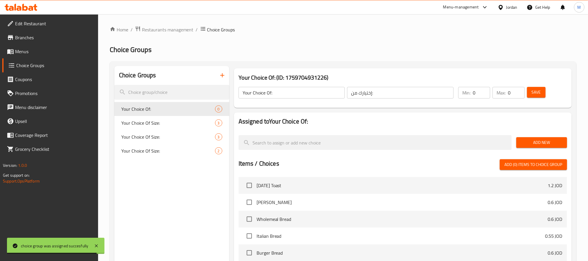
click at [476, 91] on input "0" at bounding box center [481, 93] width 17 height 12
type input "1"
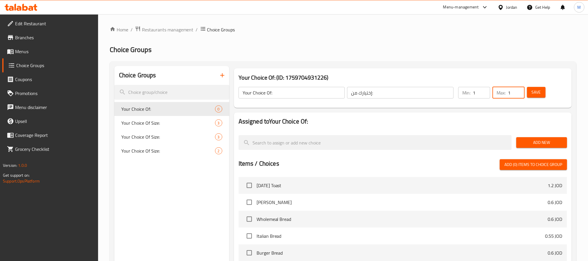
type input "1"
click at [527, 141] on span "Add New" at bounding box center [542, 142] width 42 height 7
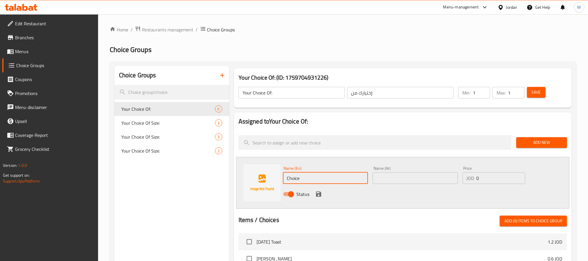
click at [311, 176] on input "Choice" at bounding box center [325, 178] width 85 height 12
type input "Regular"
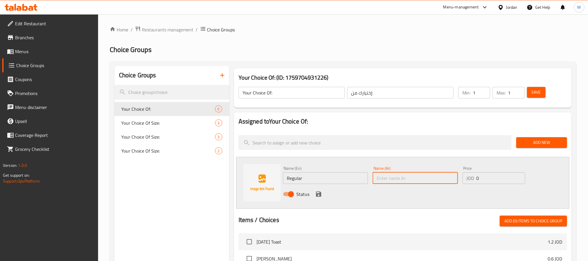
click at [400, 176] on input "text" at bounding box center [415, 178] width 85 height 12
type input "عادي"
drag, startPoint x: 316, startPoint y: 193, endPoint x: 515, endPoint y: 156, distance: 201.7
click at [316, 193] on icon "save" at bounding box center [318, 193] width 5 height 5
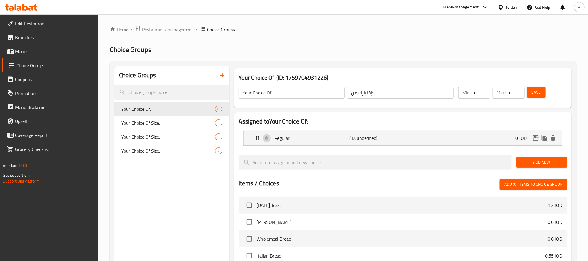
click at [534, 161] on span "Add New" at bounding box center [542, 161] width 42 height 7
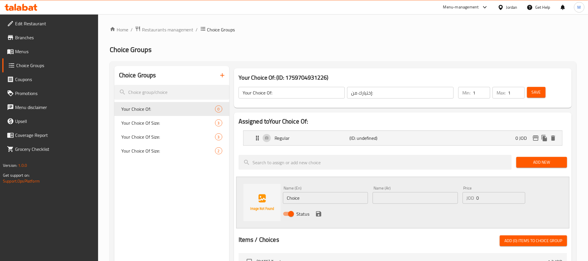
click at [350, 200] on input "Choice" at bounding box center [325, 198] width 85 height 12
type input "With Cheese"
type input "مع جبنة"
click at [329, 199] on input "With Cheese" at bounding box center [325, 198] width 85 height 12
click at [318, 210] on icon "save" at bounding box center [318, 213] width 7 height 7
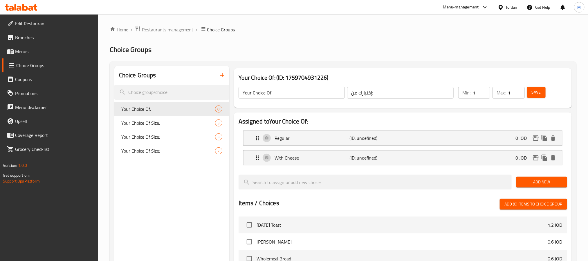
drag, startPoint x: 539, startPoint y: 93, endPoint x: 537, endPoint y: 104, distance: 10.7
click at [539, 92] on span "Save" at bounding box center [536, 92] width 9 height 7
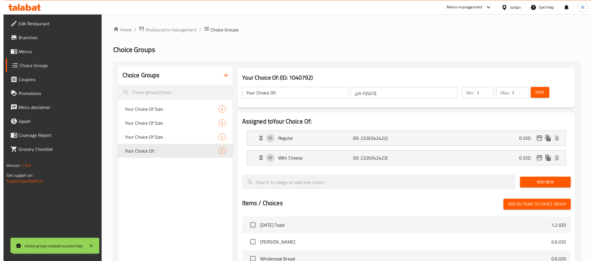
scroll to position [174, 0]
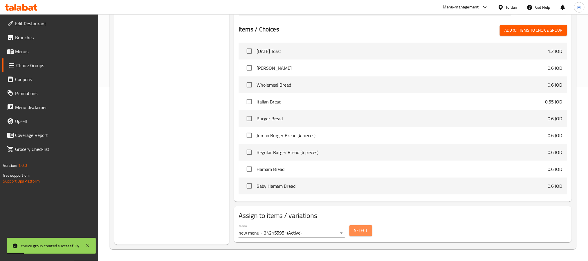
click at [369, 232] on button "Select" at bounding box center [360, 230] width 23 height 11
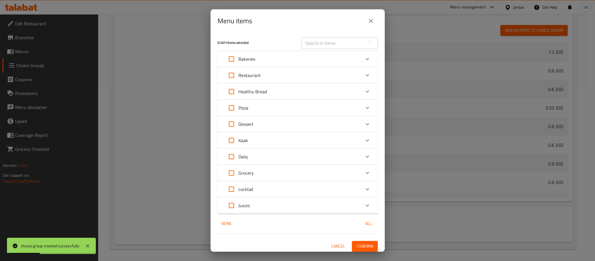
click at [288, 74] on div "Restaurant" at bounding box center [292, 75] width 136 height 14
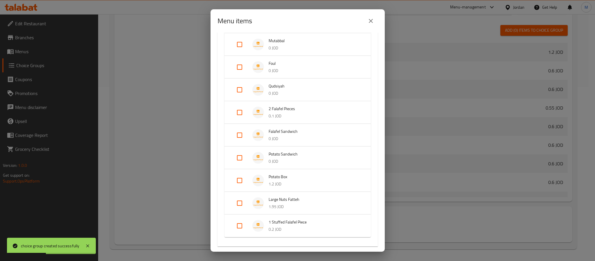
scroll to position [87, 0]
click at [239, 155] on input "Expand" at bounding box center [239, 155] width 14 height 14
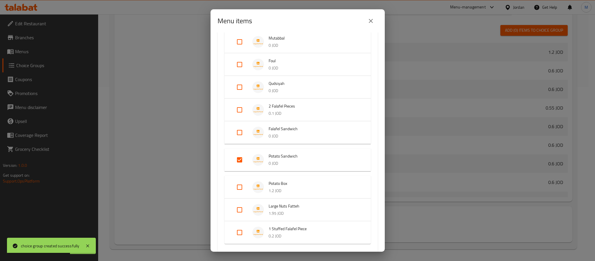
click at [241, 155] on input "Expand" at bounding box center [239, 160] width 14 height 14
checkbox input "false"
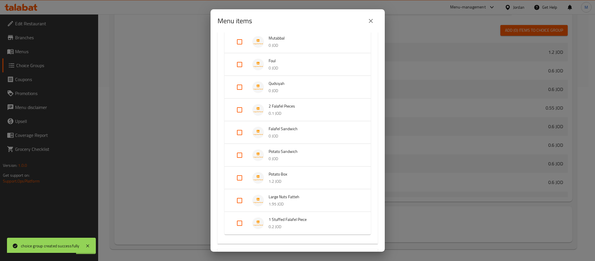
click at [240, 178] on input "Expand" at bounding box center [239, 178] width 14 height 14
checkbox input "true"
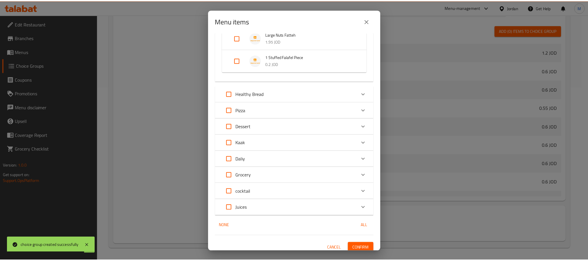
scroll to position [263, 0]
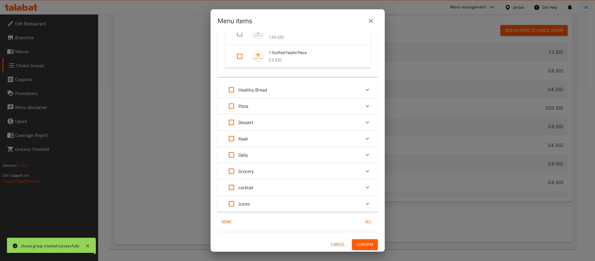
click at [363, 248] on button "Confirm" at bounding box center [365, 244] width 26 height 11
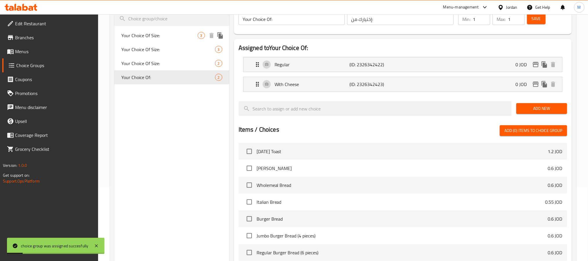
scroll to position [0, 0]
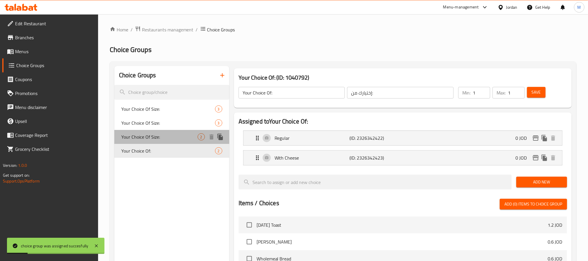
click at [166, 136] on span "Your Choice Of Size:" at bounding box center [159, 136] width 76 height 7
type input "Your Choice Of Size:"
type input "إختيارك من الحجم:"
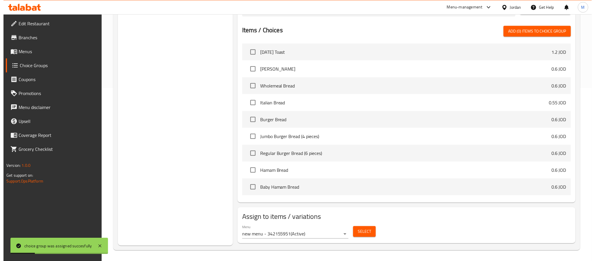
scroll to position [174, 0]
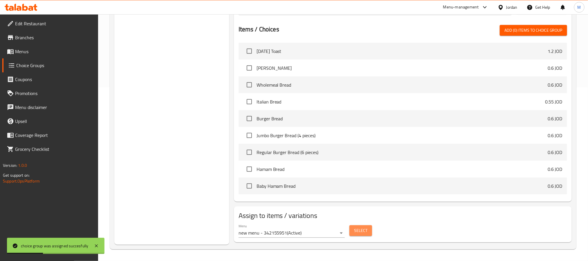
click at [360, 234] on span "Select" at bounding box center [360, 230] width 13 height 7
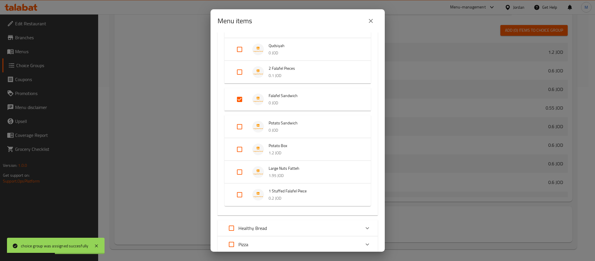
scroll to position [131, 0]
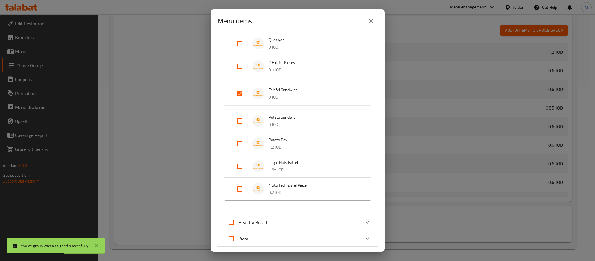
click at [240, 93] on input "Expand" at bounding box center [239, 93] width 14 height 14
checkbox input "false"
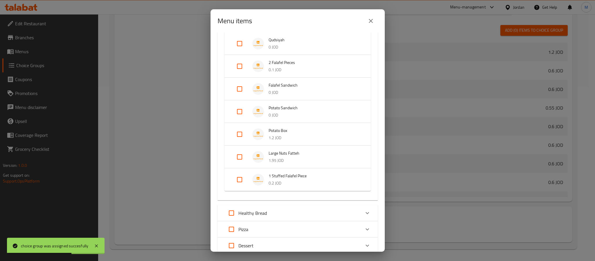
click at [240, 111] on input "Expand" at bounding box center [239, 111] width 14 height 14
checkbox input "true"
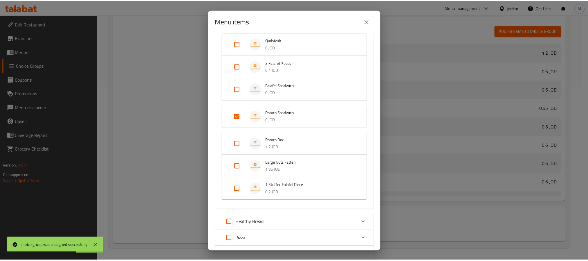
scroll to position [263, 0]
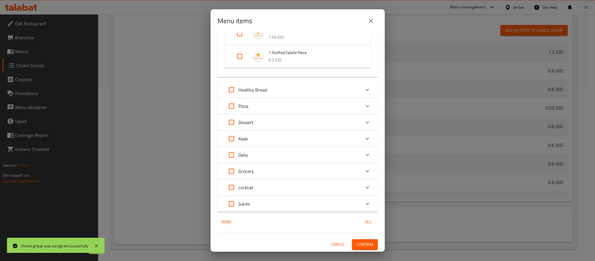
click at [356, 246] on span "Confirm" at bounding box center [364, 244] width 17 height 7
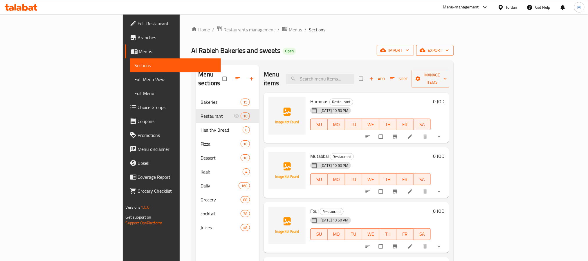
click at [449, 52] on span "export" at bounding box center [435, 50] width 28 height 7
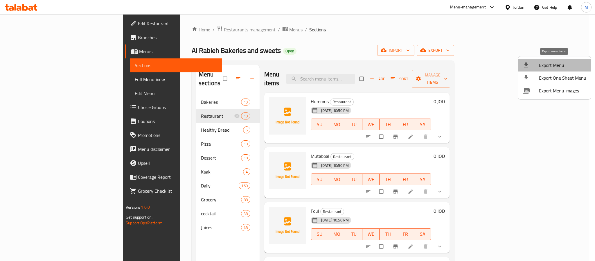
click at [555, 62] on span "Export Menu" at bounding box center [562, 65] width 47 height 7
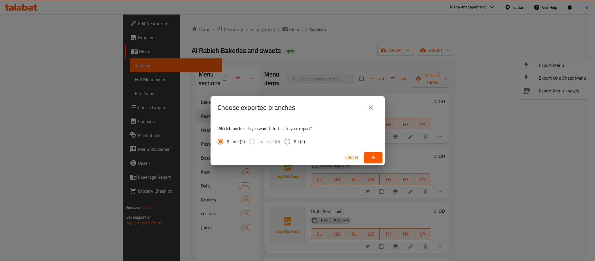
click at [290, 144] on input "All (2)" at bounding box center [287, 141] width 12 height 12
radio input "true"
click at [369, 156] on span "Ok" at bounding box center [372, 157] width 9 height 7
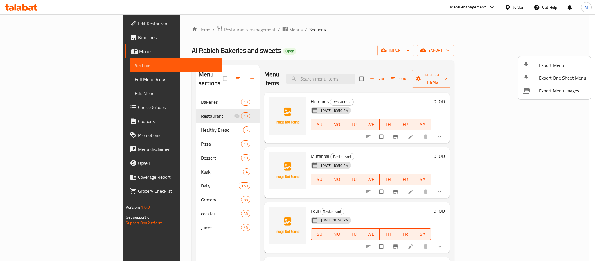
click at [332, 30] on div at bounding box center [297, 130] width 595 height 261
